Goal: Information Seeking & Learning: Learn about a topic

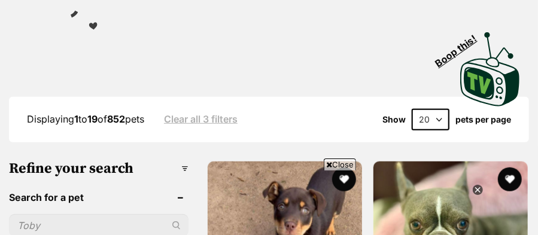
scroll to position [373, 0]
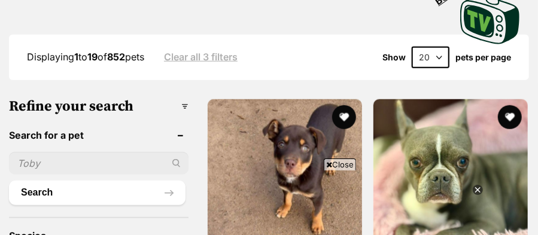
click at [56, 152] on input "text" at bounding box center [99, 163] width 180 height 23
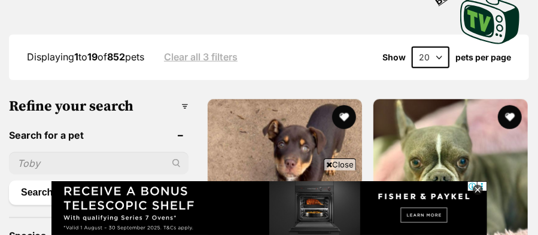
scroll to position [0, 0]
type input "Gemmy"
click at [43, 181] on button "Search" at bounding box center [97, 193] width 177 height 24
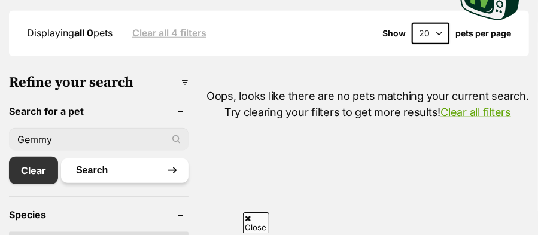
scroll to position [498, 0]
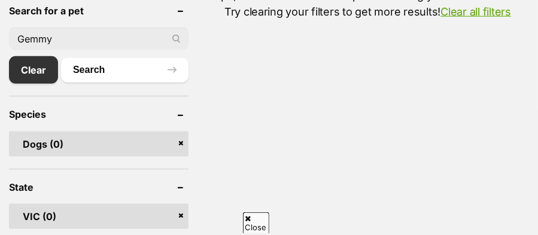
click at [51, 28] on input "Gemmy" at bounding box center [99, 39] width 180 height 23
type input "G"
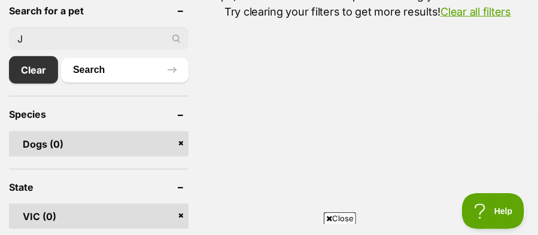
scroll to position [0, 0]
type input "Jemma"
click at [91, 58] on button "Search" at bounding box center [124, 70] width 127 height 24
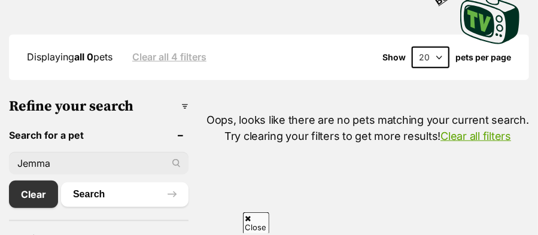
scroll to position [373, 0]
click at [23, 152] on input "Jemma" at bounding box center [99, 163] width 180 height 23
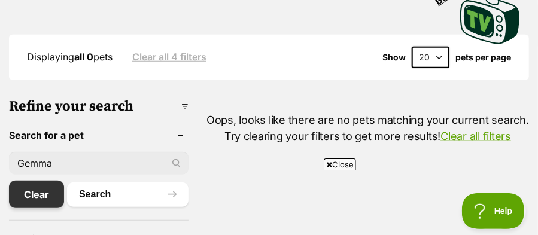
scroll to position [0, 0]
type input "Gemma"
click at [29, 181] on link "Clear" at bounding box center [36, 195] width 55 height 28
click at [89, 181] on li "Clear Search" at bounding box center [99, 195] width 180 height 28
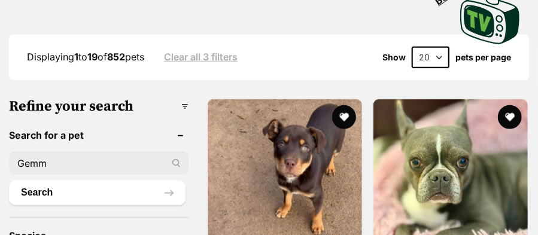
scroll to position [373, 0]
type input "Gemma"
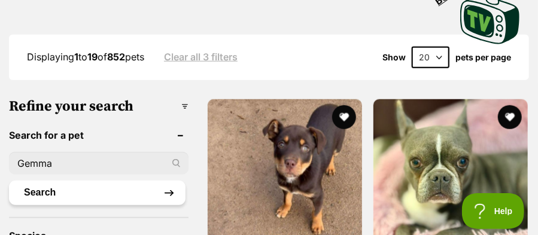
scroll to position [0, 0]
click at [174, 181] on button "Search" at bounding box center [97, 193] width 177 height 24
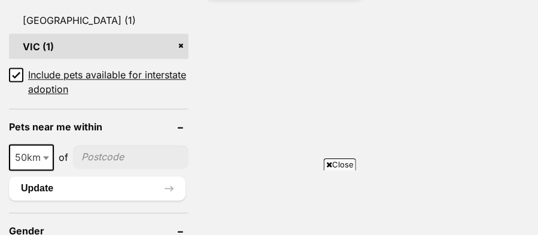
scroll to position [560, 0]
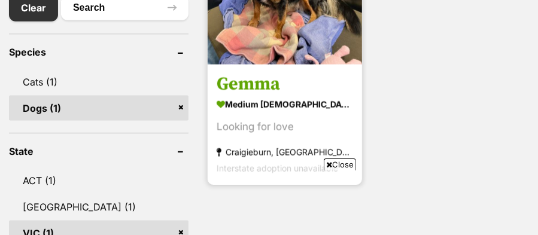
click at [251, 119] on div "Looking for love" at bounding box center [285, 127] width 136 height 16
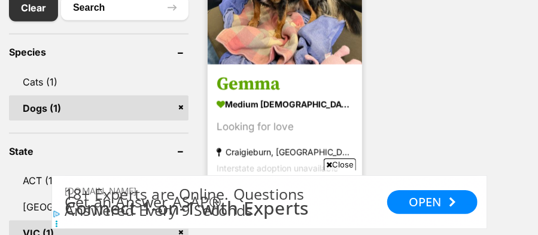
scroll to position [0, 0]
